Goal: Task Accomplishment & Management: Use online tool/utility

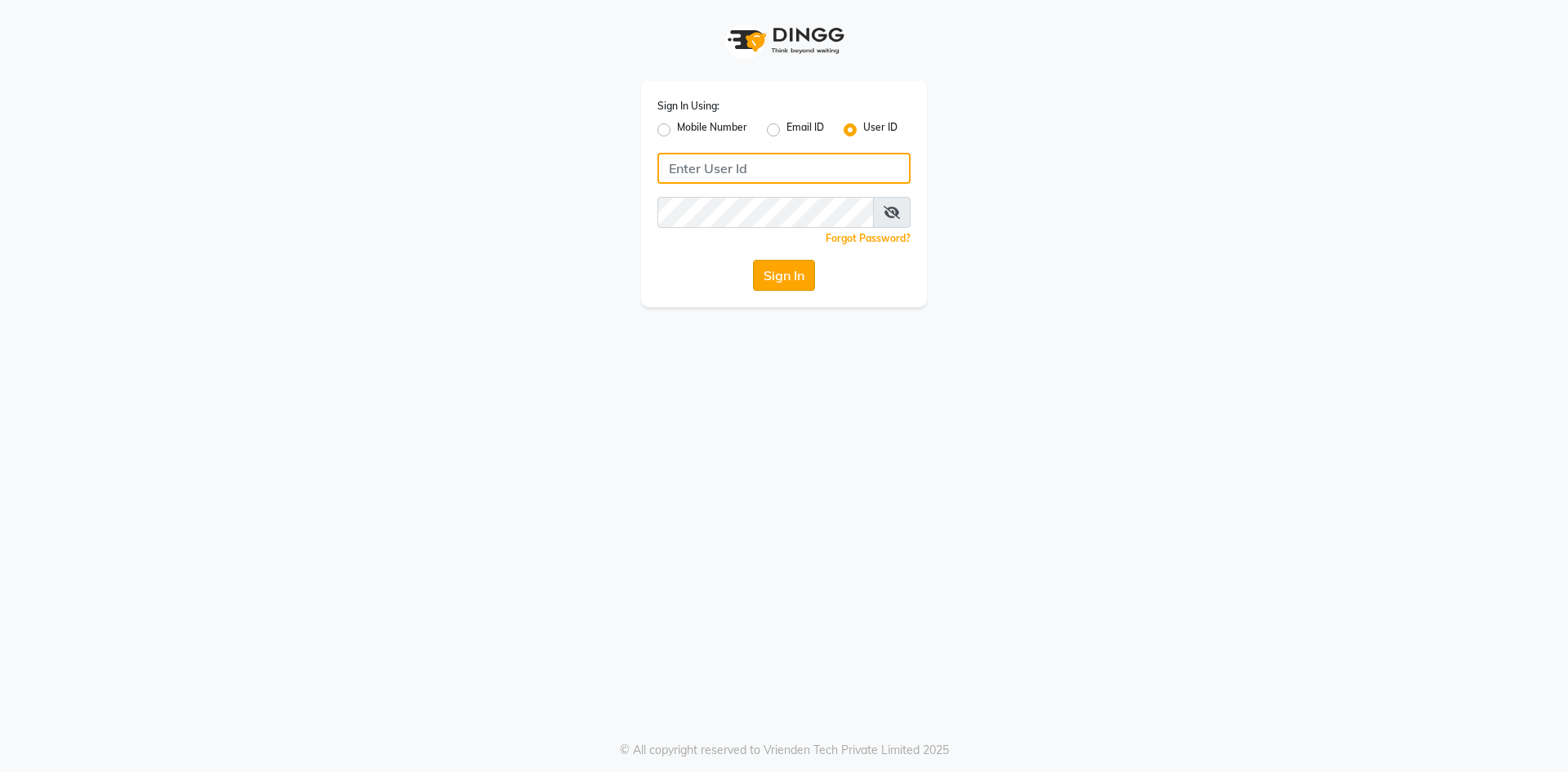
type input "lots123"
click at [774, 280] on button "Sign In" at bounding box center [784, 275] width 62 height 31
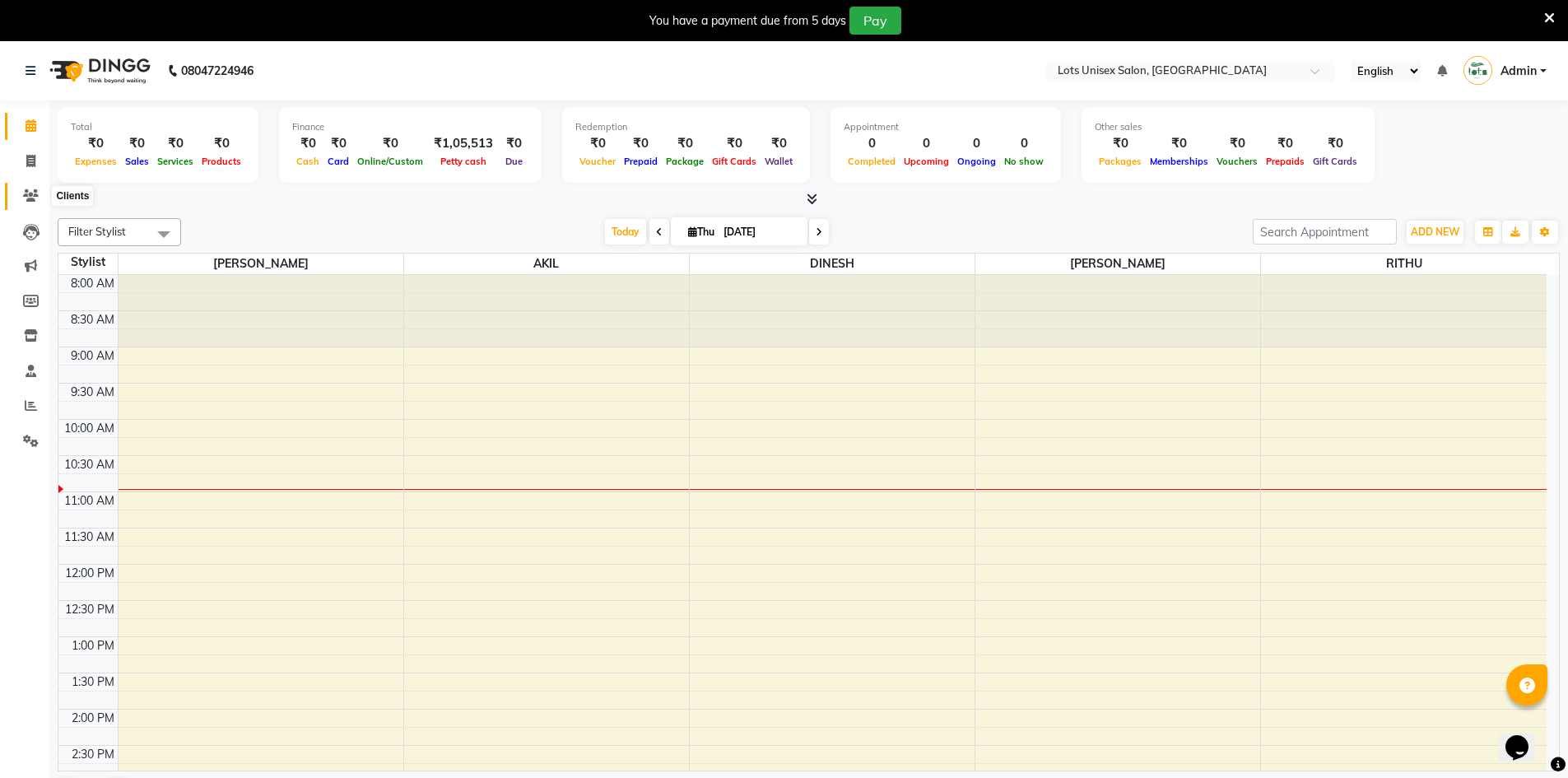
click at [28, 199] on icon at bounding box center [31, 196] width 16 height 12
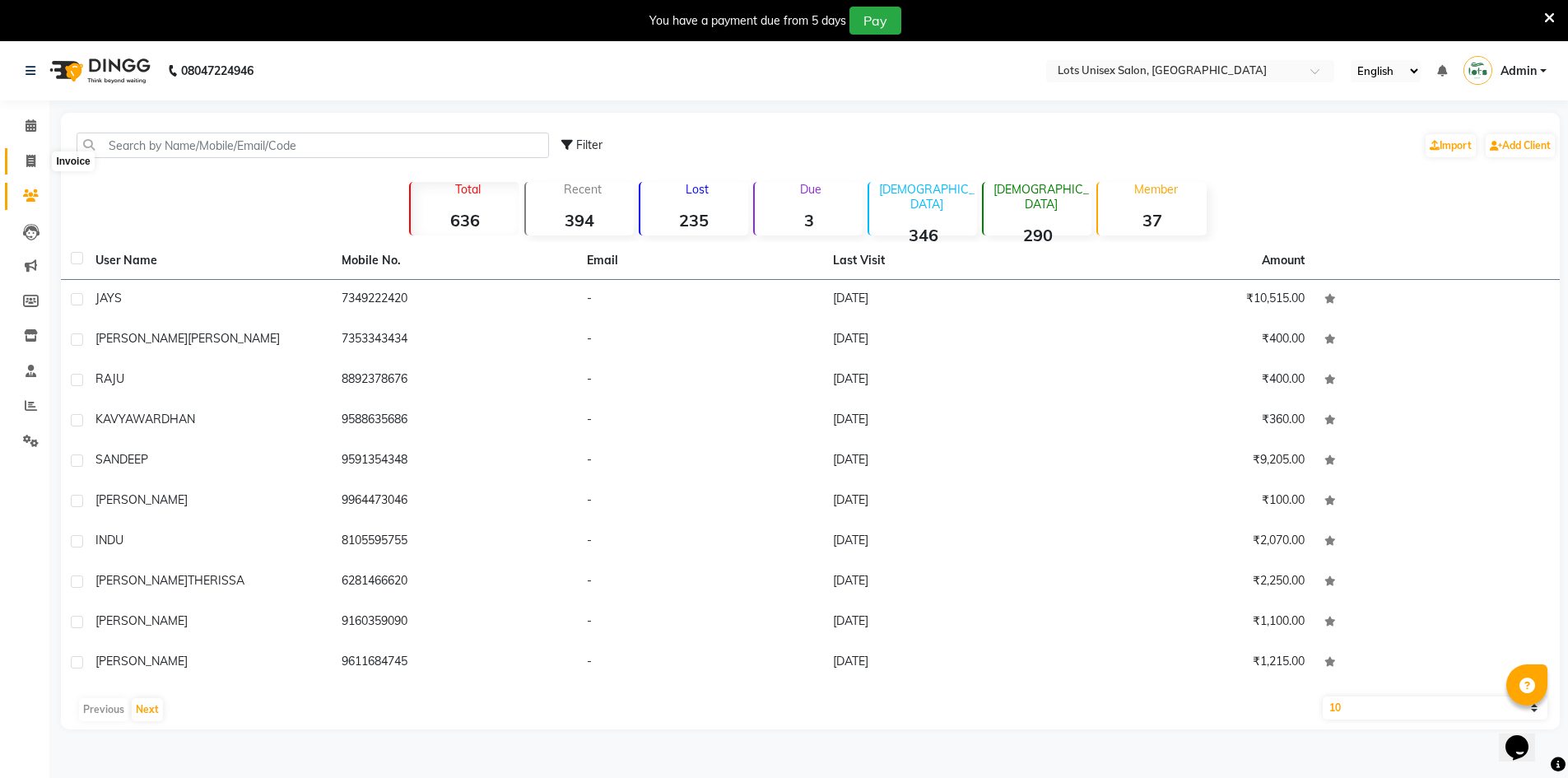
click at [25, 165] on span at bounding box center [30, 162] width 28 height 19
select select "7339"
select select "service"
